Goal: Navigation & Orientation: Find specific page/section

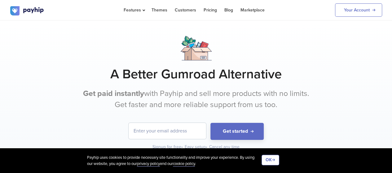
drag, startPoint x: 112, startPoint y: 75, endPoint x: 287, endPoint y: 102, distance: 177.4
click at [292, 102] on div "A Better Gumroad Alternative Get paid instantly with Payhip and sell more produ…" at bounding box center [196, 93] width 372 height 114
copy div "A Better Gumroad Alternative Get paid instantly with Payhip and sell more produ…"
click at [299, 43] on div at bounding box center [196, 48] width 372 height 24
click at [160, 9] on link "Themes" at bounding box center [159, 10] width 16 height 20
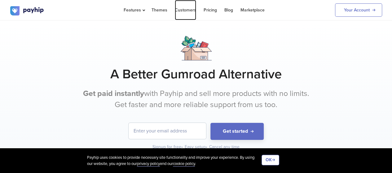
click at [178, 12] on link "Customers" at bounding box center [185, 10] width 21 height 20
click at [159, 9] on link "Themes" at bounding box center [159, 10] width 16 height 20
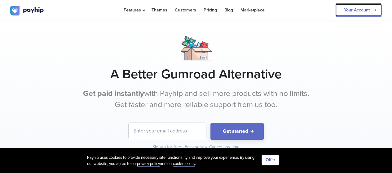
click at [357, 9] on link "Your Account" at bounding box center [358, 9] width 47 height 13
click at [345, 12] on link "Your Account" at bounding box center [358, 9] width 47 height 13
click at [361, 15] on link "Your Account" at bounding box center [358, 9] width 47 height 13
